Goal: Task Accomplishment & Management: Complete application form

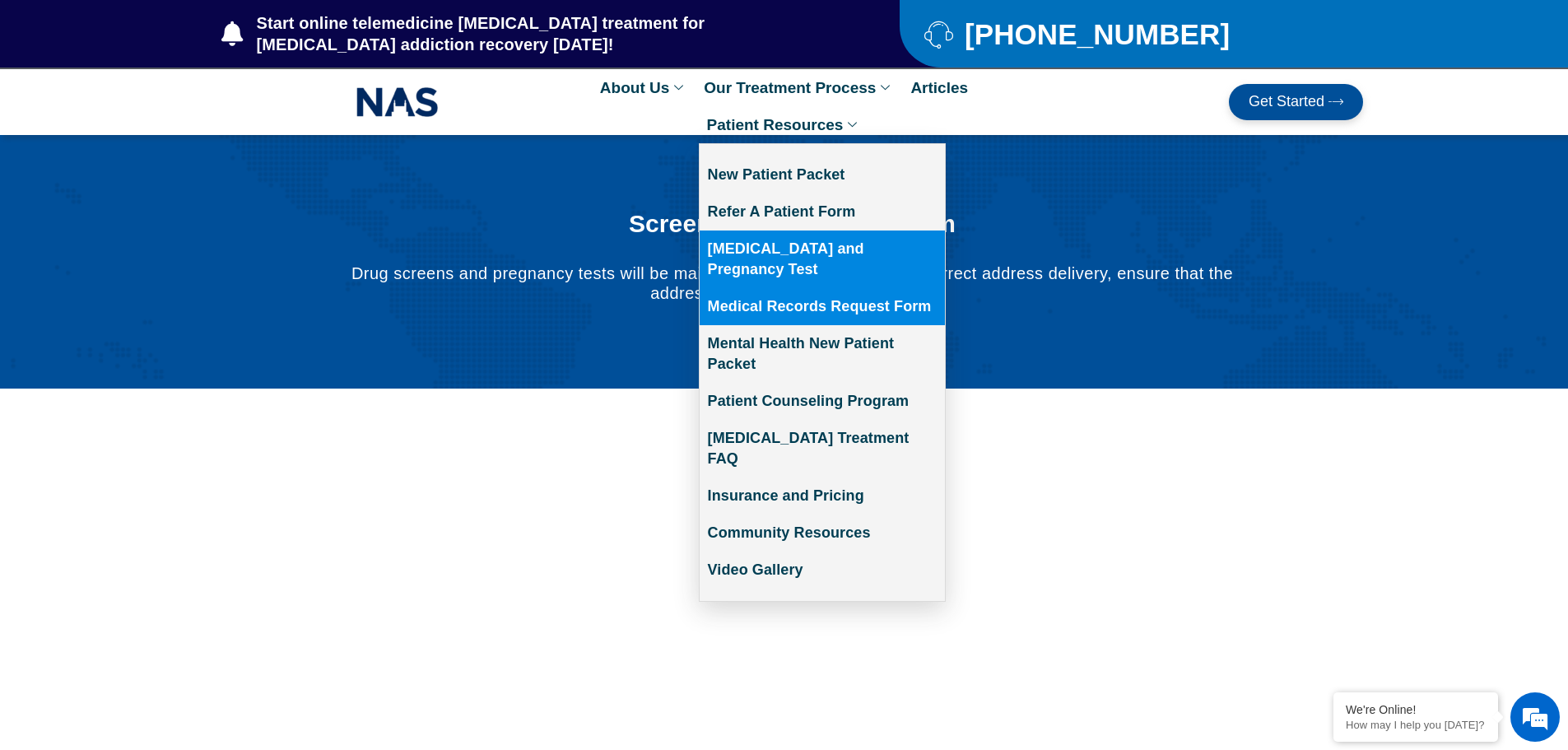
drag, startPoint x: 827, startPoint y: 284, endPoint x: 914, endPoint y: 262, distance: 89.7
click at [827, 288] on link "Medical Records Request Form" at bounding box center [822, 306] width 245 height 37
click at [826, 288] on link "Medical Records Request Form" at bounding box center [822, 306] width 245 height 37
